Goal: Navigation & Orientation: Find specific page/section

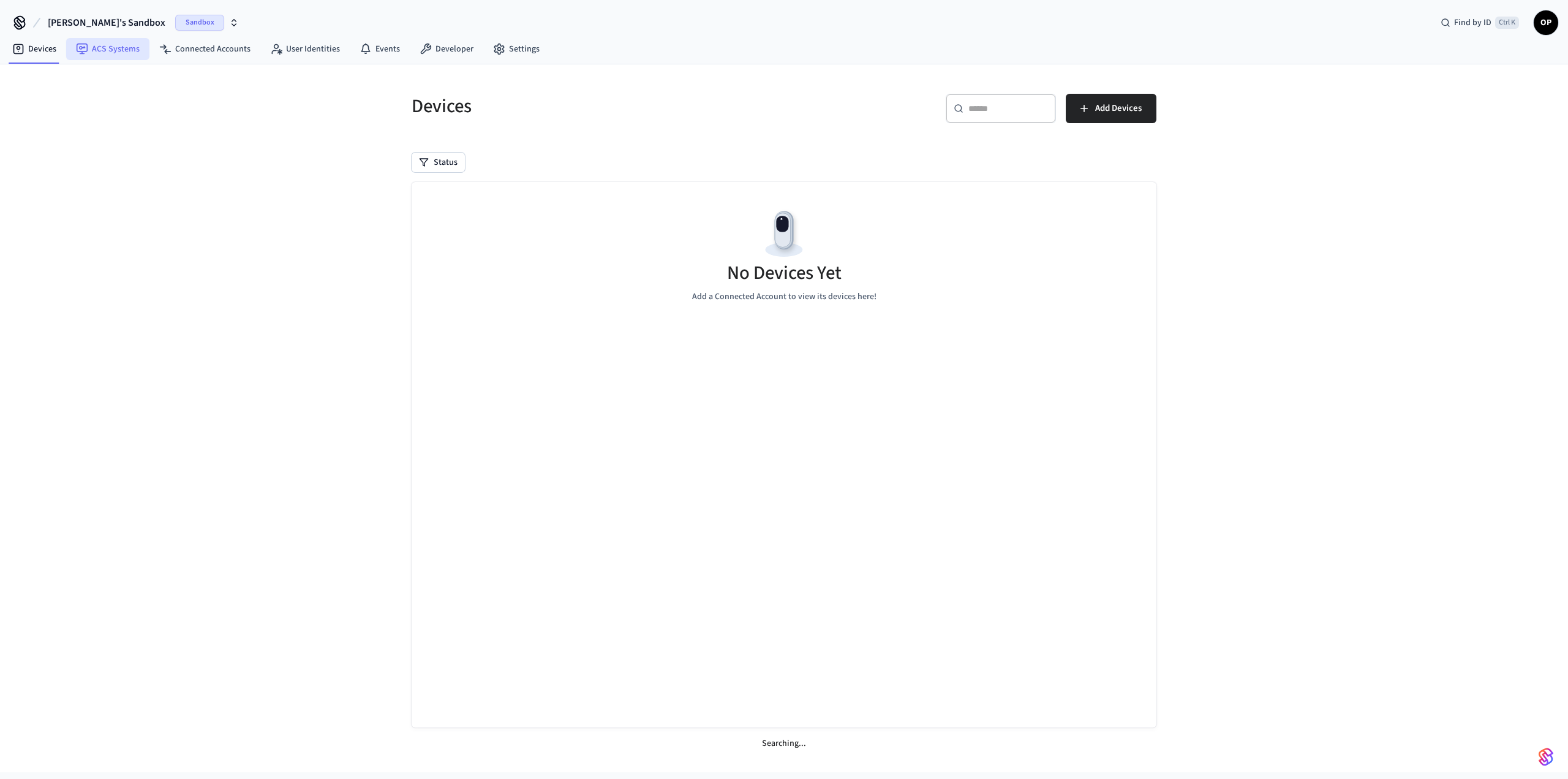
click at [108, 49] on link "ACS Systems" at bounding box center [108, 49] width 83 height 22
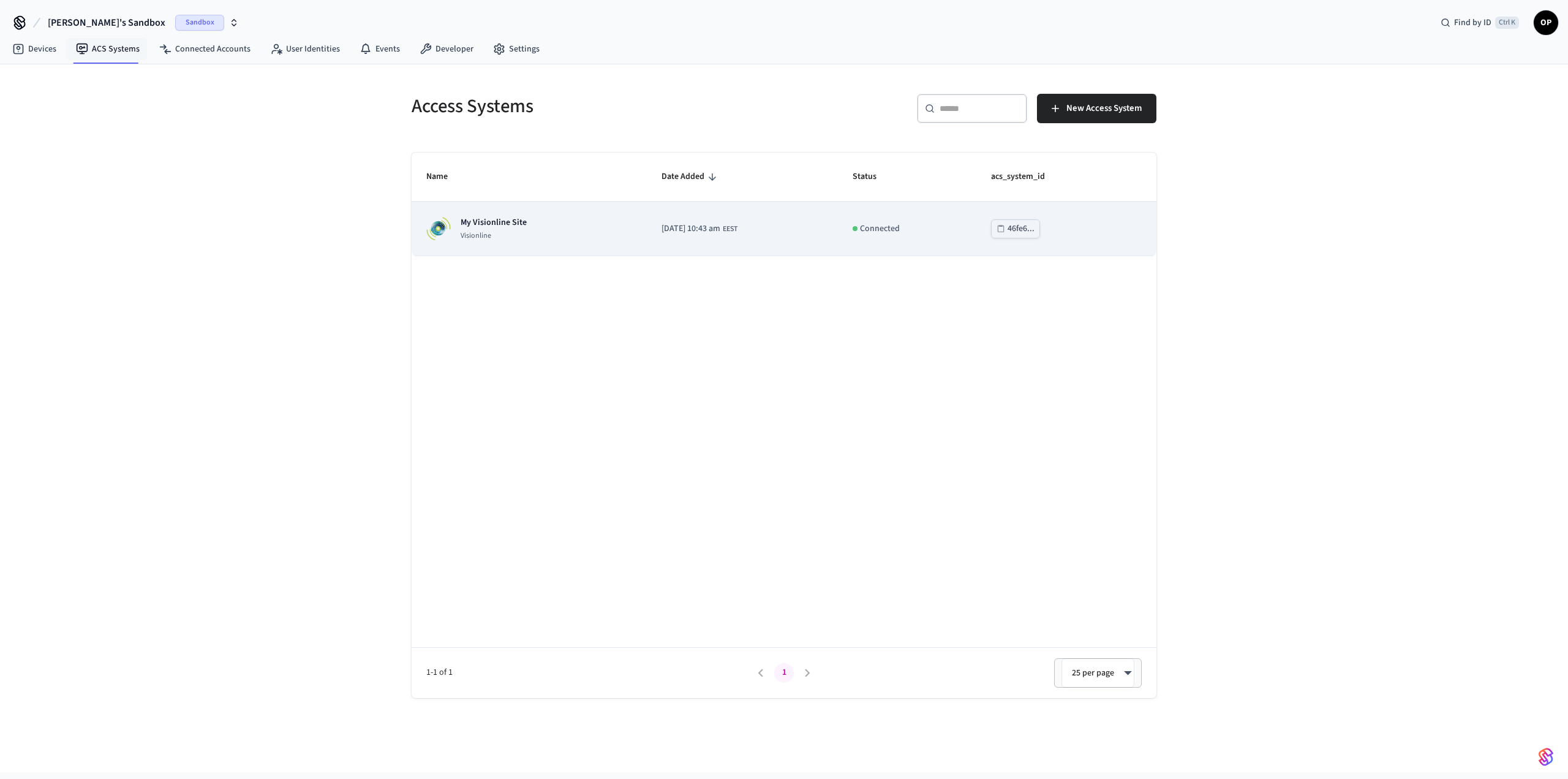
click at [647, 245] on td "2025/06/03 at 10:43 am EEST" at bounding box center [742, 228] width 191 height 54
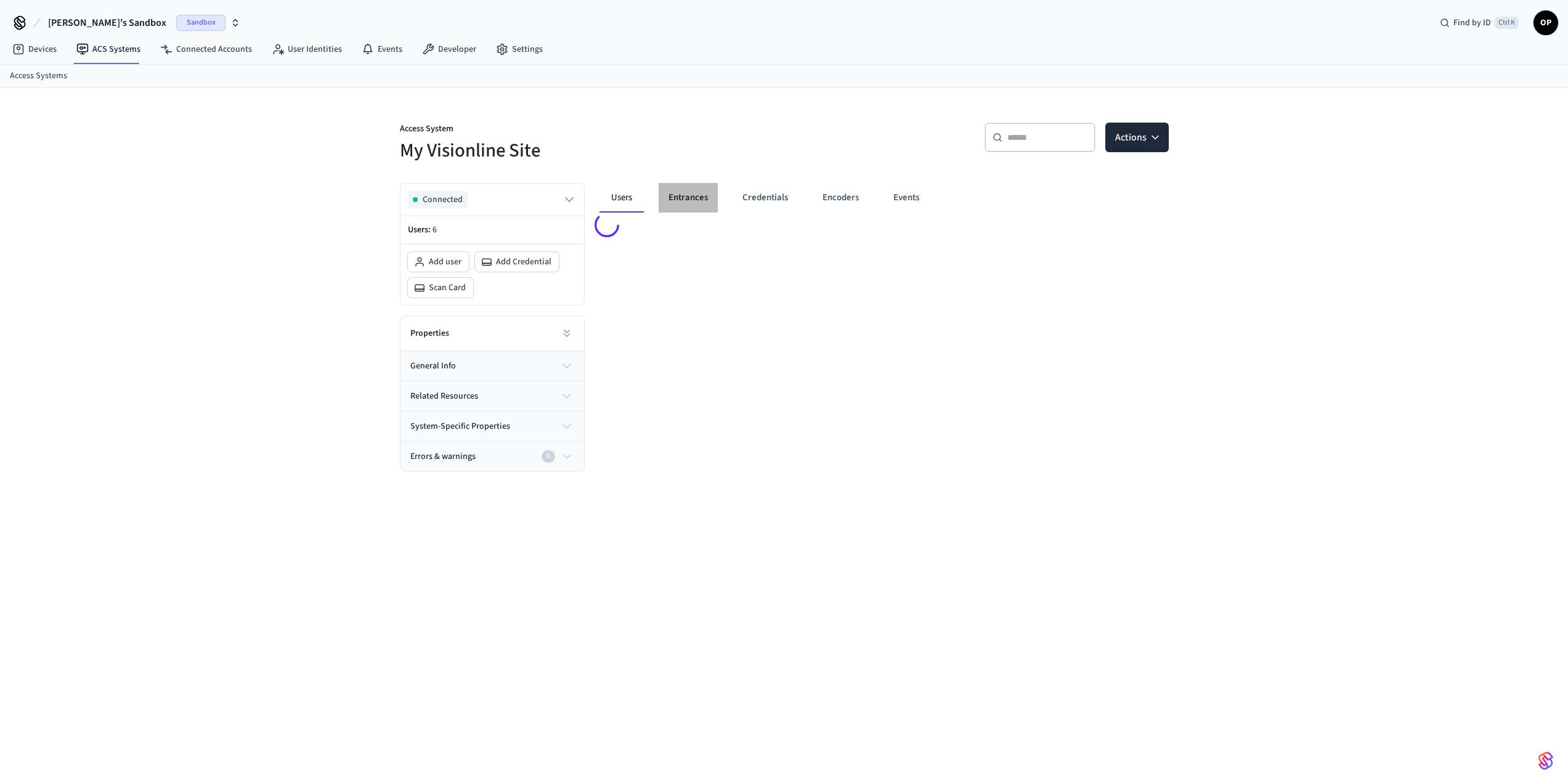
click at [696, 200] on button "Entrances" at bounding box center [688, 197] width 59 height 30
click at [459, 206] on span "Connected" at bounding box center [442, 203] width 40 height 13
